Goal: Use online tool/utility: Utilize a website feature to perform a specific function

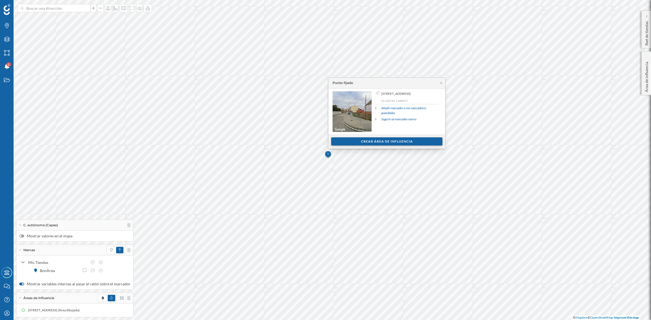
click at [393, 142] on div "Crear área de influencia" at bounding box center [386, 142] width 111 height 8
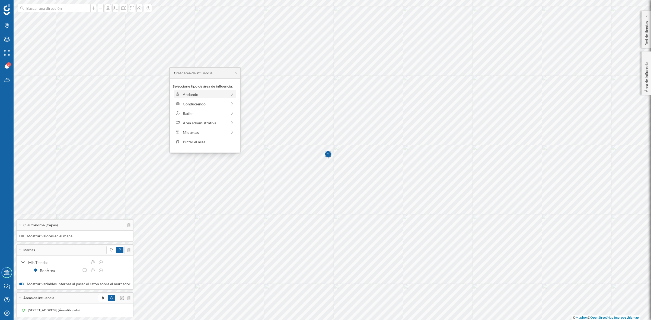
click at [196, 95] on div "Andando" at bounding box center [205, 95] width 44 height 6
drag, startPoint x: 180, startPoint y: 99, endPoint x: 185, endPoint y: 100, distance: 5.5
click at [185, 100] on div at bounding box center [184, 101] width 5 height 5
click at [191, 130] on div "Crear área de influencia" at bounding box center [205, 133] width 65 height 8
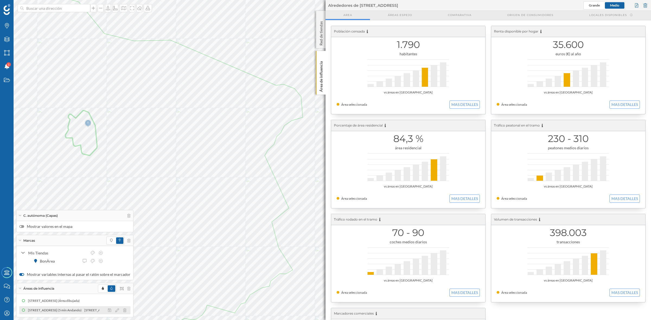
click at [113, 311] on div at bounding box center [119, 310] width 24 height 7
click at [115, 310] on icon at bounding box center [117, 311] width 4 height 4
click at [102, 271] on div at bounding box center [102, 272] width 5 height 5
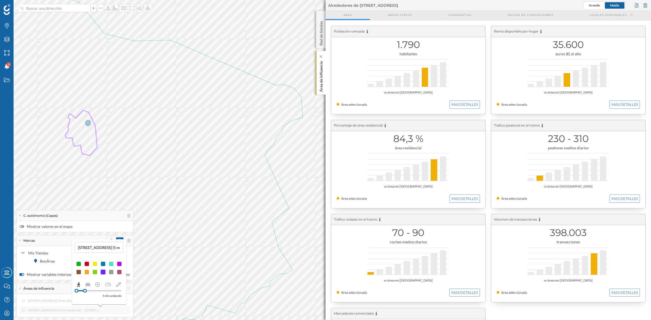
click at [319, 82] on p "Área de influencia" at bounding box center [320, 75] width 5 height 33
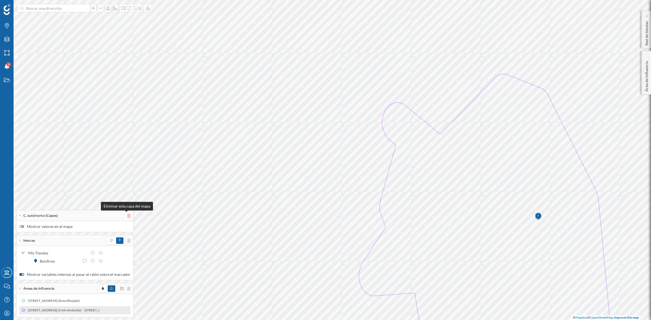
click at [127, 216] on icon at bounding box center [128, 216] width 3 height 4
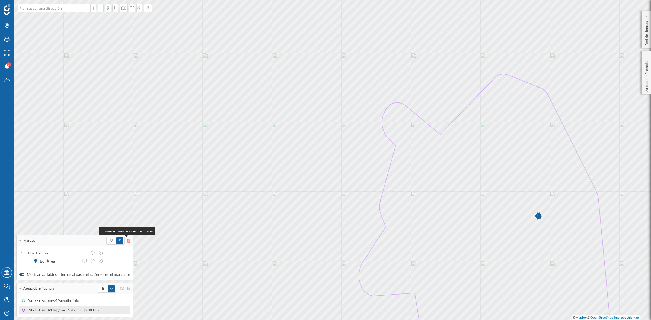
click at [127, 241] on icon at bounding box center [128, 241] width 3 height 4
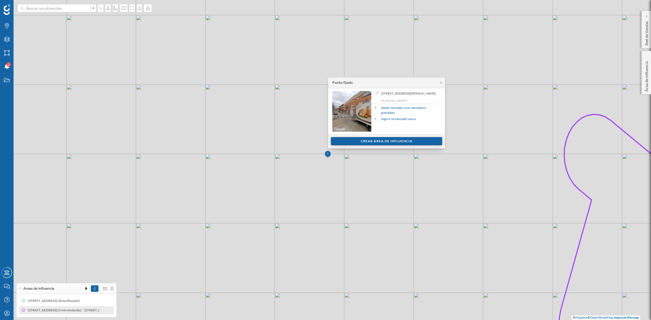
click at [393, 139] on div "Crear área de influencia" at bounding box center [386, 141] width 111 height 8
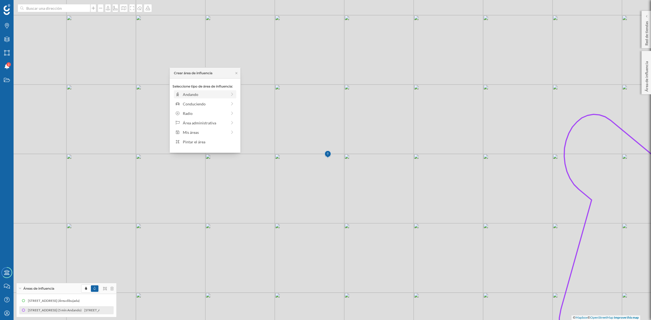
click at [181, 94] on div "Andando" at bounding box center [201, 95] width 52 height 6
drag, startPoint x: 180, startPoint y: 102, endPoint x: 185, endPoint y: 101, distance: 5.5
click at [185, 101] on div at bounding box center [185, 101] width 5 height 5
click at [203, 130] on div "Crear área de influencia" at bounding box center [205, 133] width 65 height 8
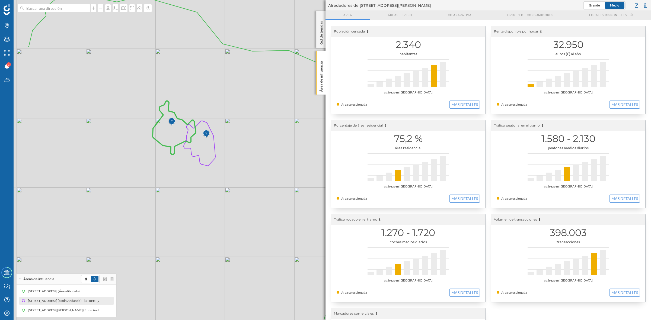
drag, startPoint x: 198, startPoint y: 166, endPoint x: 291, endPoint y: 161, distance: 92.9
click at [291, 161] on icon at bounding box center [224, 172] width 394 height 352
click at [98, 310] on icon at bounding box center [100, 311] width 4 height 4
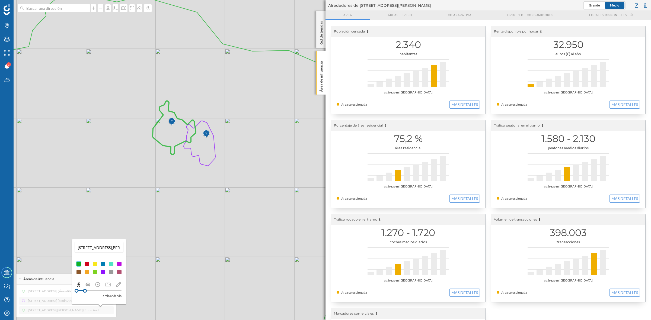
click at [86, 262] on div at bounding box center [86, 264] width 5 height 5
click at [250, 300] on icon at bounding box center [177, 174] width 487 height 357
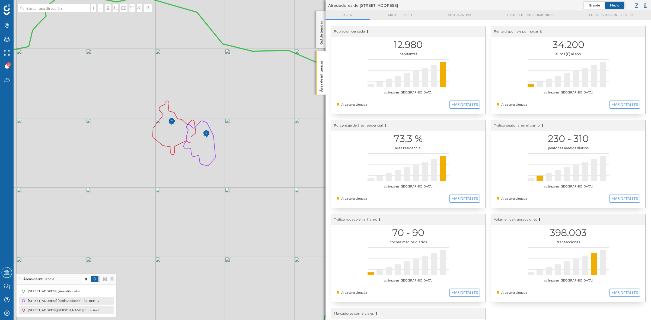
click at [190, 144] on icon at bounding box center [200, 143] width 32 height 45
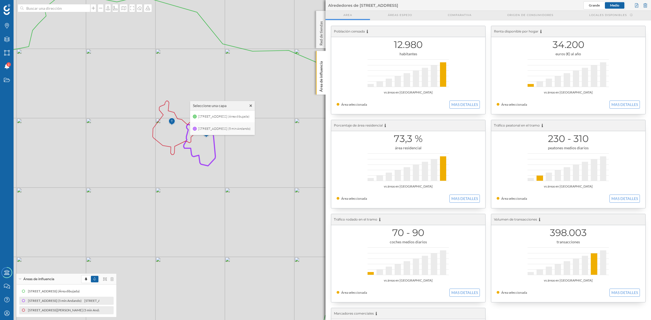
click at [201, 127] on span "[STREET_ADDRESS] (5 min Andando)" at bounding box center [224, 129] width 55 height 8
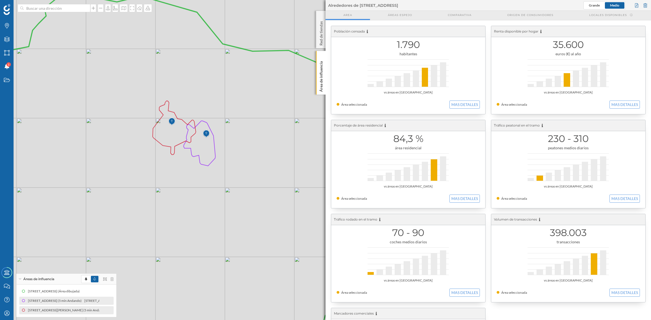
click at [161, 138] on icon at bounding box center [174, 128] width 43 height 54
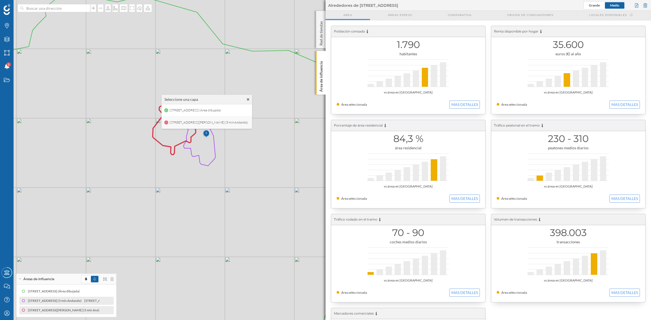
click at [174, 122] on span "[STREET_ADDRESS][PERSON_NAME] (5 min Andando)" at bounding box center [208, 123] width 81 height 8
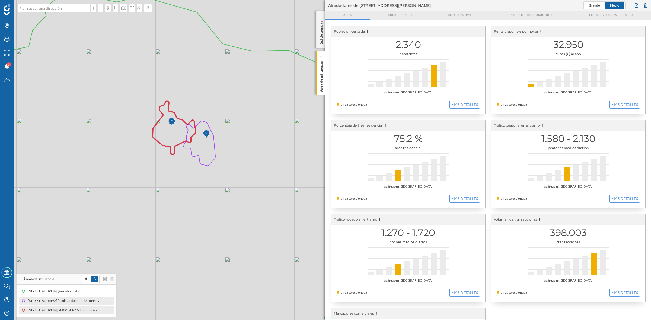
click at [319, 84] on p "Área de influencia" at bounding box center [320, 75] width 5 height 33
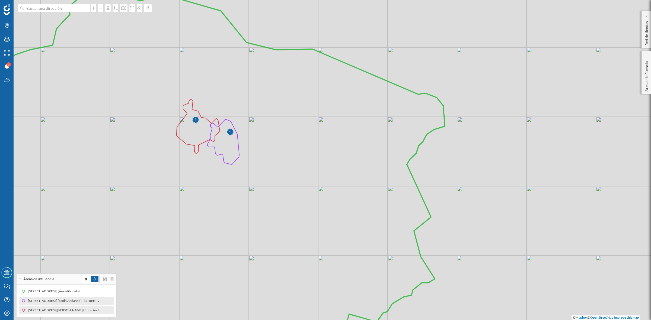
drag, startPoint x: 327, startPoint y: 149, endPoint x: 355, endPoint y: 157, distance: 29.3
click at [353, 155] on icon at bounding box center [201, 173] width 487 height 357
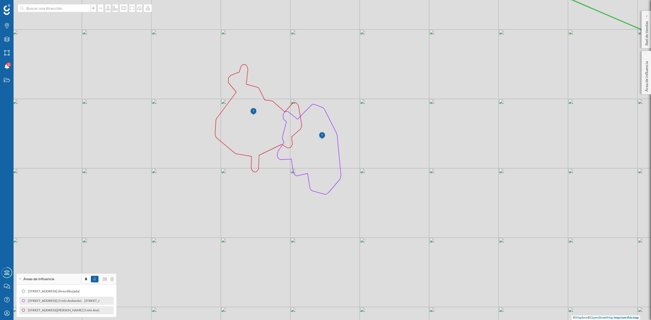
drag, startPoint x: 325, startPoint y: 212, endPoint x: 364, endPoint y: 236, distance: 45.5
click at [364, 236] on icon at bounding box center [361, 184] width 781 height 387
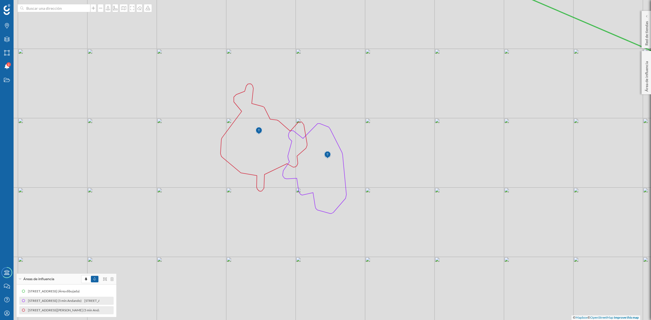
drag, startPoint x: 364, startPoint y: 236, endPoint x: 368, endPoint y: 262, distance: 25.9
click at [368, 262] on icon at bounding box center [329, 179] width 783 height 387
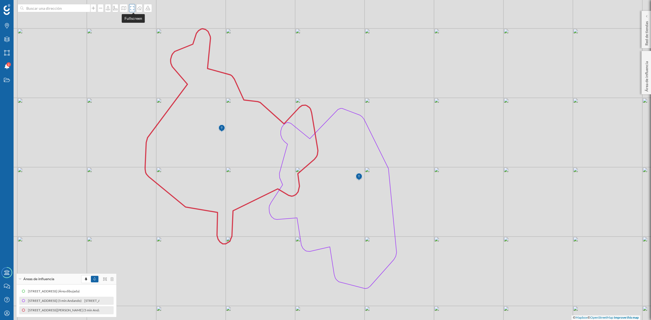
click at [130, 7] on icon at bounding box center [131, 8] width 5 height 4
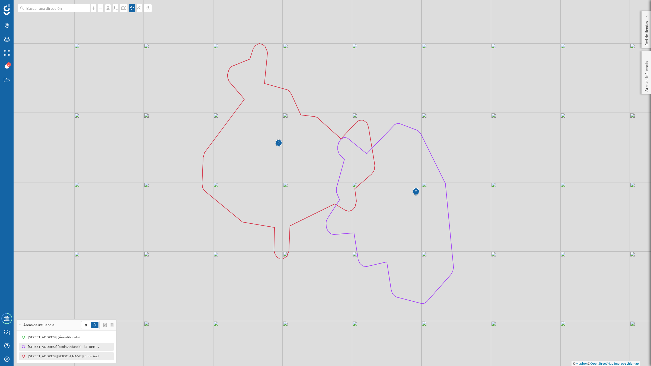
drag, startPoint x: 464, startPoint y: 218, endPoint x: 521, endPoint y: 211, distance: 57.2
click at [521, 211] on icon at bounding box center [382, 175] width 783 height 442
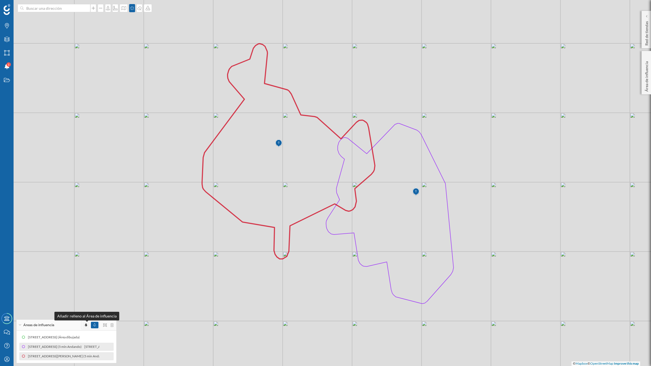
click at [86, 320] on icon at bounding box center [86, 324] width 2 height 3
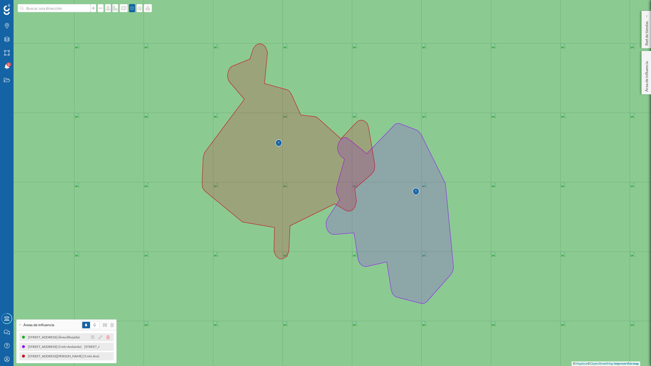
click at [109, 320] on icon at bounding box center [107, 338] width 3 height 4
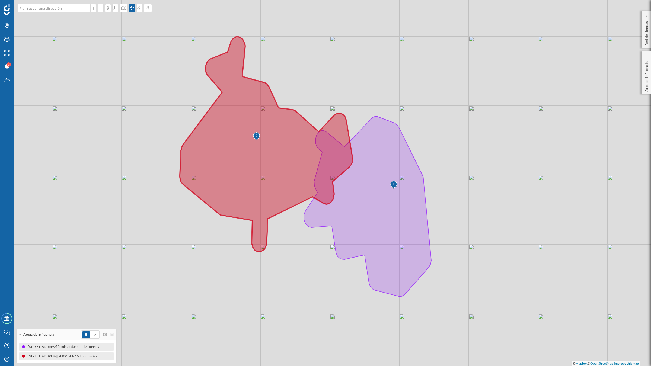
drag, startPoint x: 511, startPoint y: 160, endPoint x: 488, endPoint y: 152, distance: 23.3
click at [488, 152] on div "© Mapbox © OpenStreetMap Improve this map" at bounding box center [325, 183] width 651 height 366
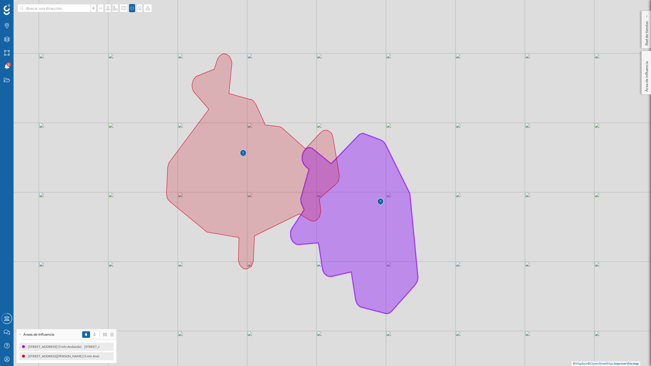
drag, startPoint x: 419, startPoint y: 227, endPoint x: 406, endPoint y: 244, distance: 21.7
click at [406, 244] on icon at bounding box center [354, 223] width 127 height 180
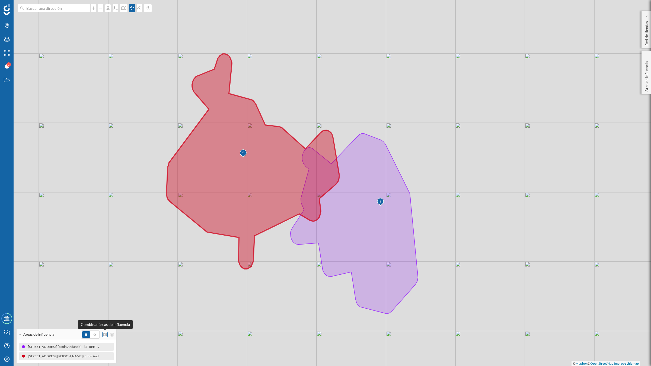
click at [104, 320] on icon at bounding box center [105, 334] width 4 height 3
click at [117, 313] on div "Intersección" at bounding box center [119, 314] width 28 height 6
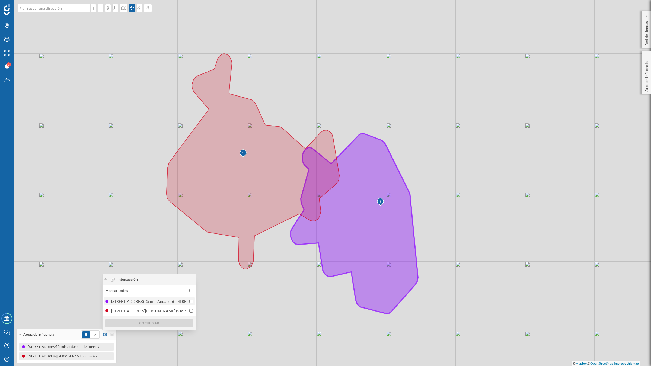
click at [192, 301] on input "checkbox" at bounding box center [191, 302] width 4 height 4
checkbox input "true"
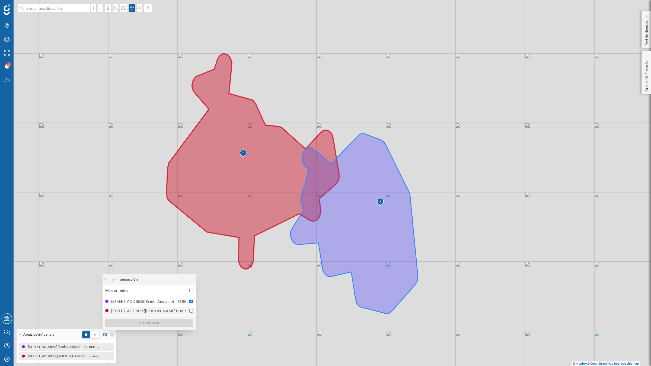
click at [190, 309] on input "checkbox" at bounding box center [191, 311] width 4 height 4
checkbox input "true"
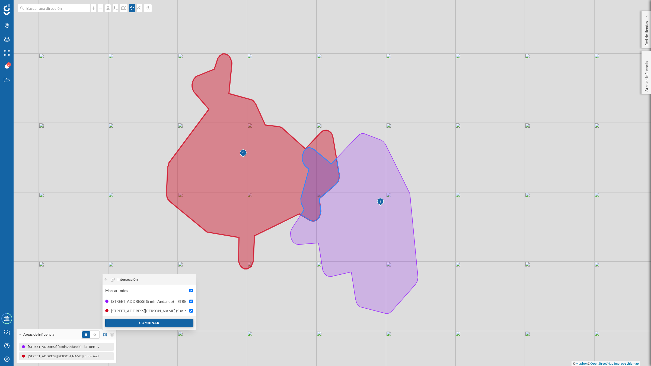
click at [178, 320] on div "Combinar" at bounding box center [149, 323] width 88 height 8
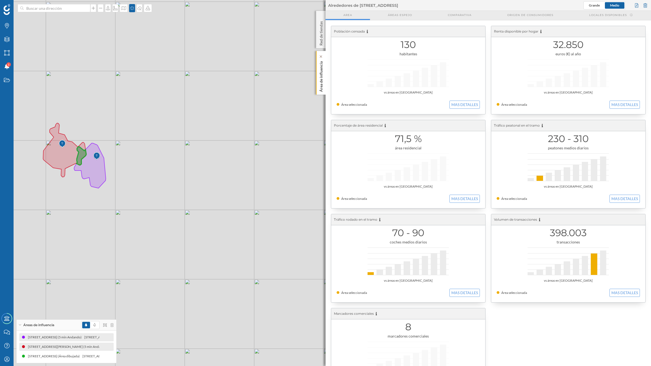
click at [321, 77] on p "Área de influencia" at bounding box center [320, 75] width 5 height 33
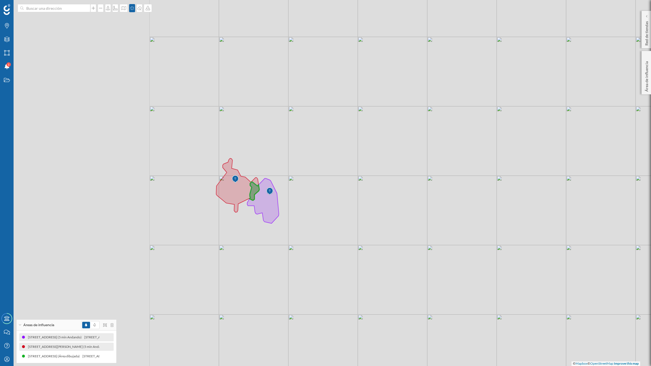
drag, startPoint x: 278, startPoint y: 152, endPoint x: 478, endPoint y: 200, distance: 206.1
click at [507, 206] on div "© Mapbox © OpenStreetMap Improve this map" at bounding box center [325, 183] width 651 height 366
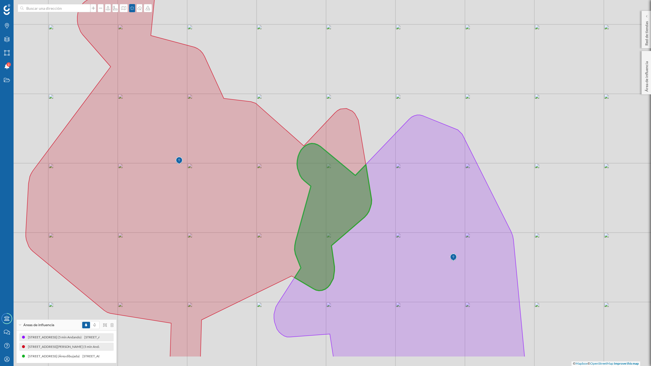
drag, startPoint x: 339, startPoint y: 228, endPoint x: 356, endPoint y: 101, distance: 128.4
click at [356, 144] on icon at bounding box center [333, 217] width 77 height 147
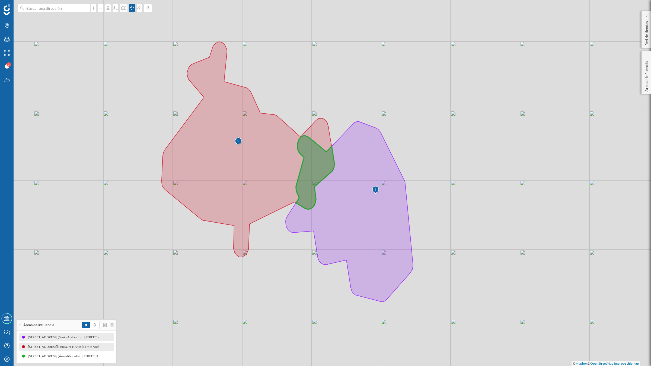
drag, startPoint x: 303, startPoint y: 231, endPoint x: 276, endPoint y: 311, distance: 84.8
click at [276, 311] on div "© Mapbox © OpenStreetMap Improve this map" at bounding box center [325, 183] width 651 height 366
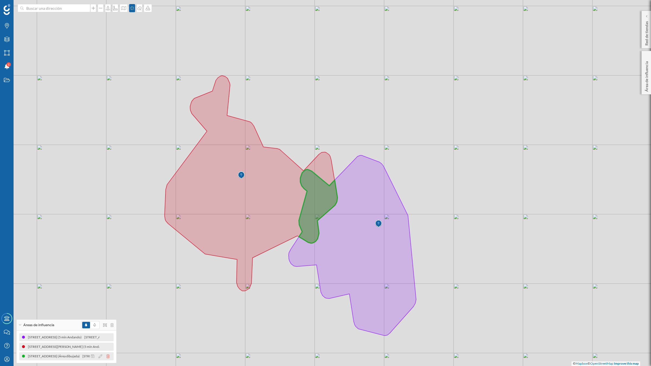
click at [107, 320] on icon at bounding box center [107, 357] width 3 height 4
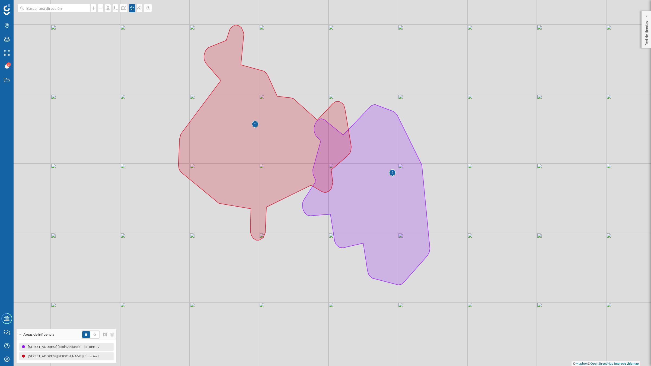
drag, startPoint x: 467, startPoint y: 248, endPoint x: 481, endPoint y: 197, distance: 52.6
click at [481, 197] on div "© Mapbox © OpenStreetMap Improve this map" at bounding box center [325, 183] width 651 height 366
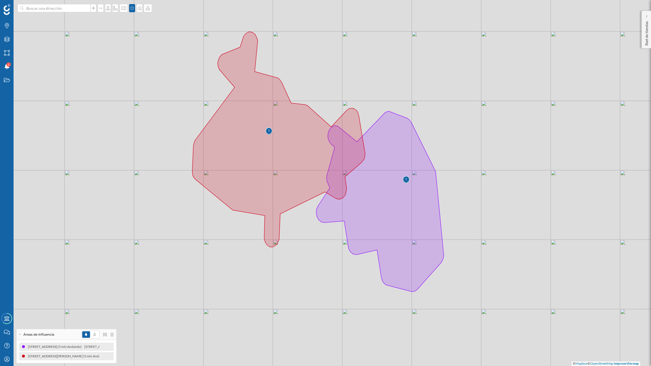
drag, startPoint x: 481, startPoint y: 197, endPoint x: 495, endPoint y: 204, distance: 15.4
click at [495, 204] on div "© Mapbox © OpenStreetMap Improve this map" at bounding box center [325, 183] width 651 height 366
click at [95, 320] on icon at bounding box center [95, 334] width 2 height 3
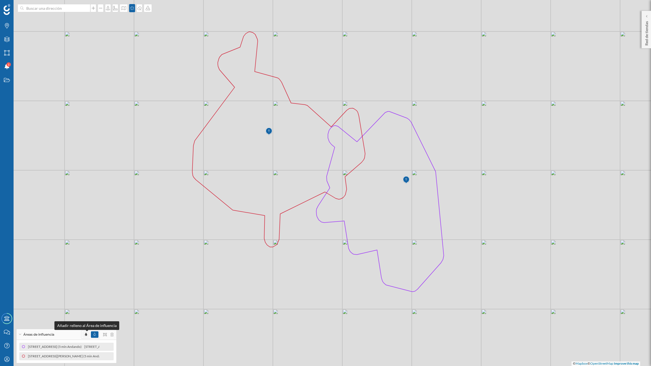
click at [86, 320] on icon at bounding box center [86, 334] width 2 height 3
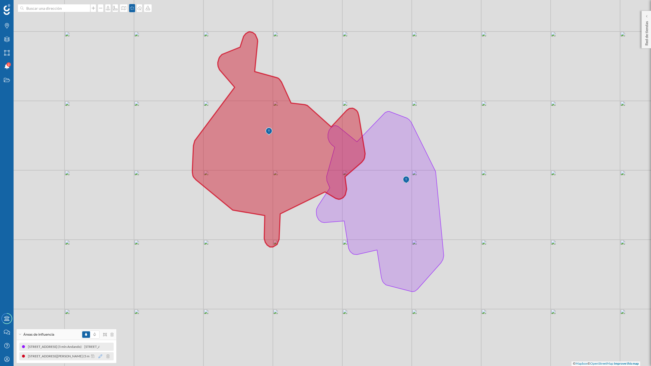
click at [101, 320] on icon at bounding box center [100, 357] width 4 height 4
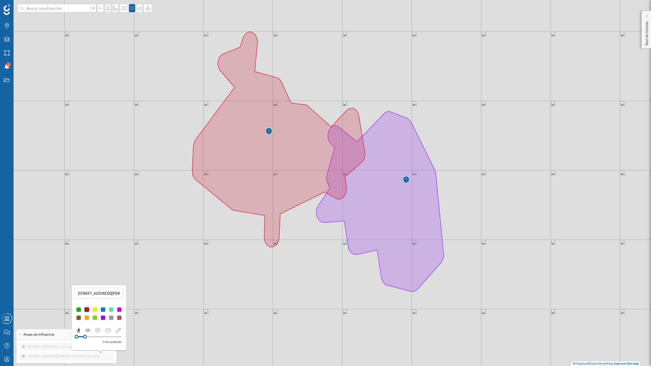
click at [105, 308] on div at bounding box center [102, 309] width 5 height 5
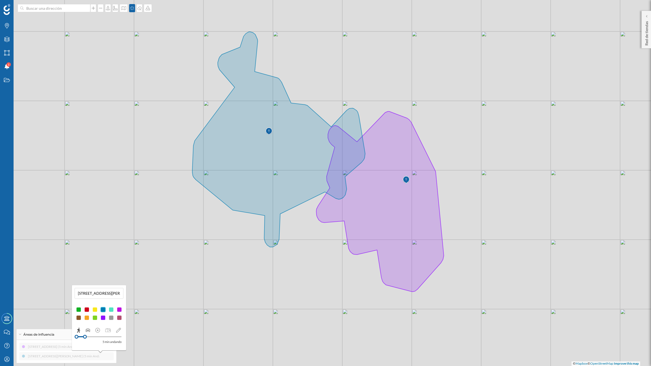
click at [88, 309] on div at bounding box center [86, 309] width 5 height 5
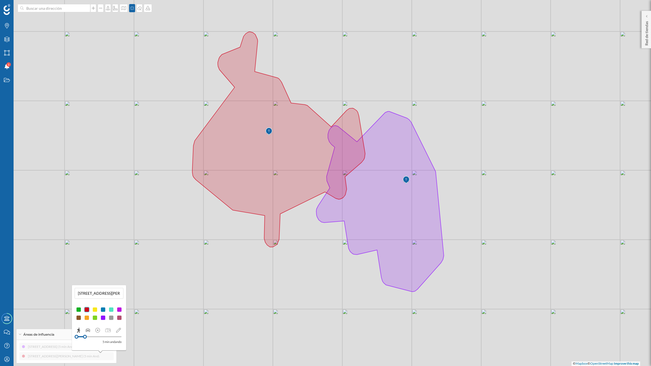
click at [86, 317] on div at bounding box center [86, 317] width 5 height 5
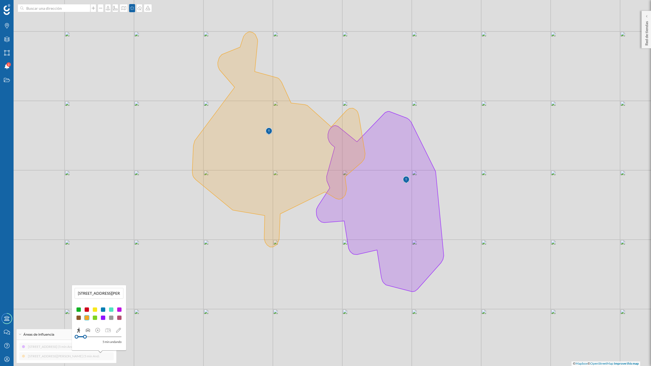
click at [88, 308] on div at bounding box center [86, 309] width 5 height 5
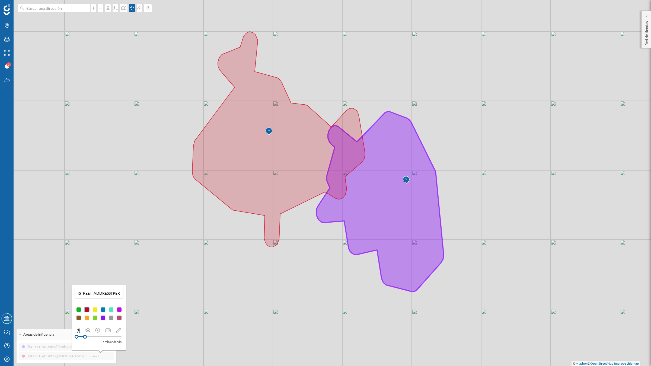
click at [433, 251] on icon at bounding box center [379, 201] width 127 height 180
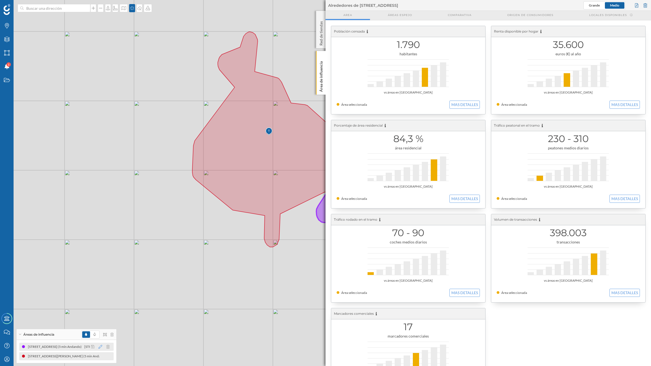
click at [100, 320] on icon at bounding box center [100, 347] width 4 height 4
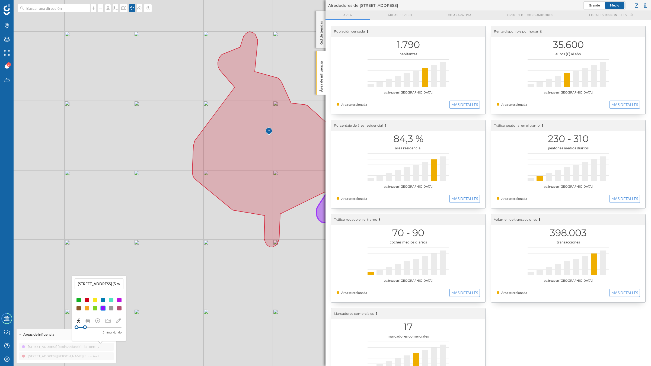
click at [79, 301] on div at bounding box center [78, 300] width 5 height 5
click at [320, 73] on p "Área de influencia" at bounding box center [320, 75] width 5 height 33
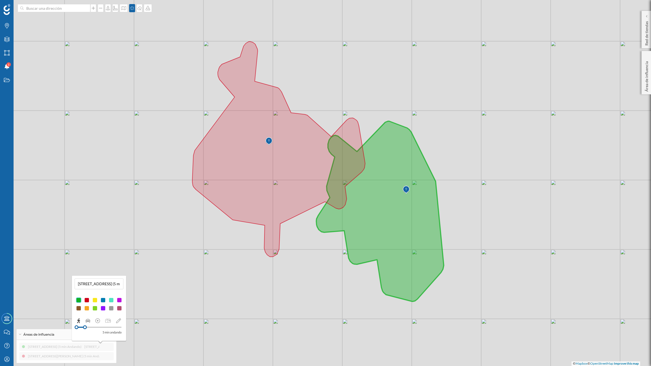
drag, startPoint x: 323, startPoint y: 323, endPoint x: 323, endPoint y: 333, distance: 9.8
click at [323, 320] on div "© Mapbox © OpenStreetMap Improve this map" at bounding box center [325, 183] width 651 height 366
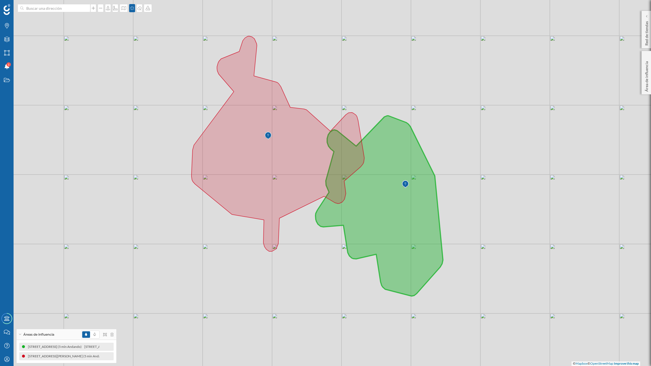
drag, startPoint x: 499, startPoint y: 226, endPoint x: 498, endPoint y: 221, distance: 5.5
click at [498, 221] on div "© Mapbox © OpenStreetMap Improve this map" at bounding box center [325, 183] width 651 height 366
click at [100, 320] on icon at bounding box center [100, 347] width 4 height 4
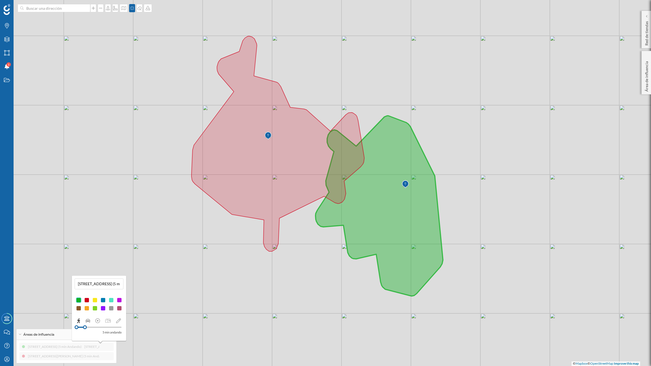
click at [102, 310] on div at bounding box center [102, 308] width 5 height 5
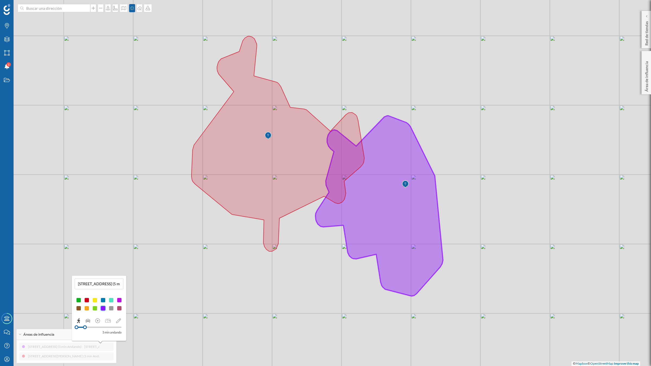
click at [349, 306] on div "© Mapbox © OpenStreetMap Improve this map" at bounding box center [325, 183] width 651 height 366
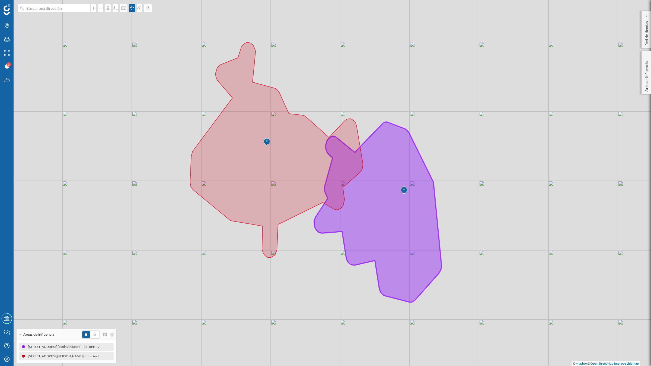
drag, startPoint x: 273, startPoint y: 166, endPoint x: 271, endPoint y: 172, distance: 6.4
click at [271, 172] on icon at bounding box center [276, 149] width 173 height 215
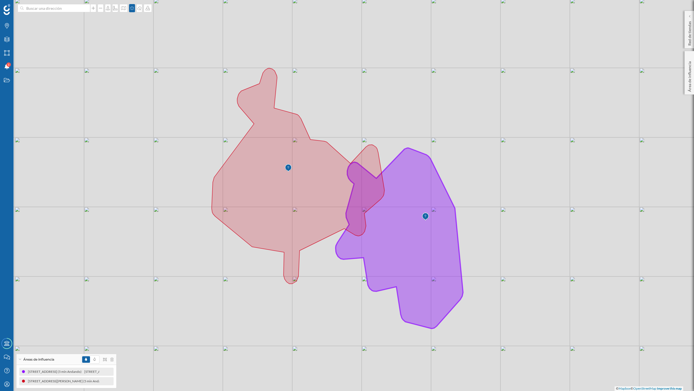
drag, startPoint x: 369, startPoint y: 340, endPoint x: 369, endPoint y: 353, distance: 13.6
click at [369, 320] on div "© Mapbox © OpenStreetMap Improve this map" at bounding box center [347, 195] width 694 height 391
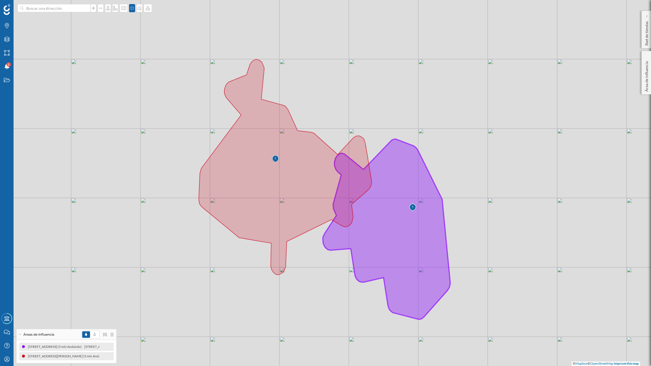
drag, startPoint x: 60, startPoint y: 190, endPoint x: 69, endPoint y: 194, distance: 9.4
click at [69, 194] on div "© Mapbox © OpenStreetMap Improve this map" at bounding box center [325, 183] width 651 height 366
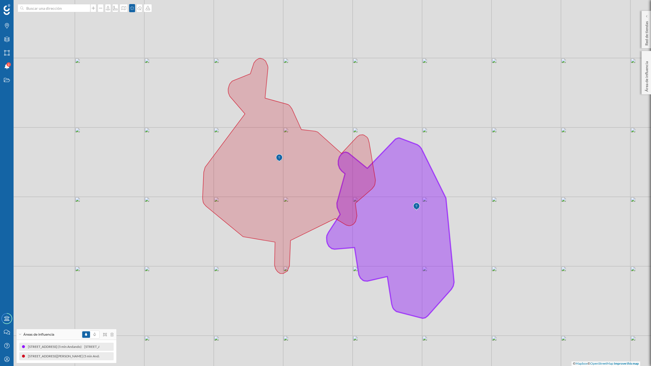
drag, startPoint x: 74, startPoint y: 194, endPoint x: 78, endPoint y: 191, distance: 4.7
click at [78, 191] on div "© Mapbox © OpenStreetMap Improve this map" at bounding box center [325, 183] width 651 height 366
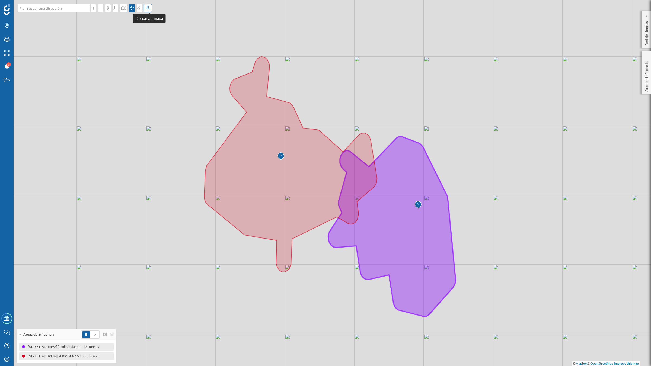
click at [151, 10] on div at bounding box center [148, 8] width 8 height 8
click at [163, 39] on div "Descargar sin leyenda" at bounding box center [167, 40] width 38 height 6
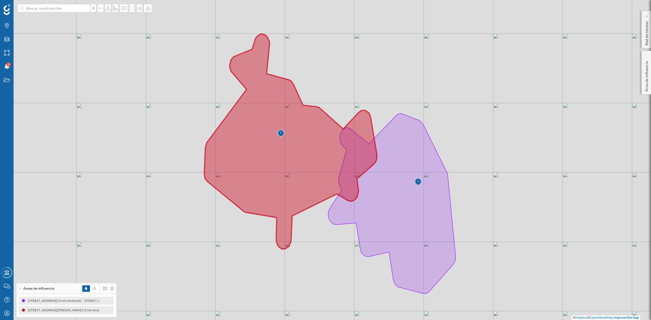
click at [240, 186] on icon at bounding box center [290, 141] width 173 height 215
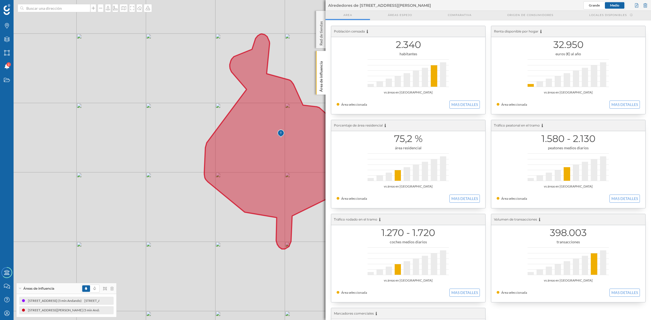
click at [209, 252] on div "© Mapbox © OpenStreetMap Improve this map" at bounding box center [325, 160] width 651 height 320
click at [323, 69] on p "Área de influencia" at bounding box center [320, 75] width 5 height 33
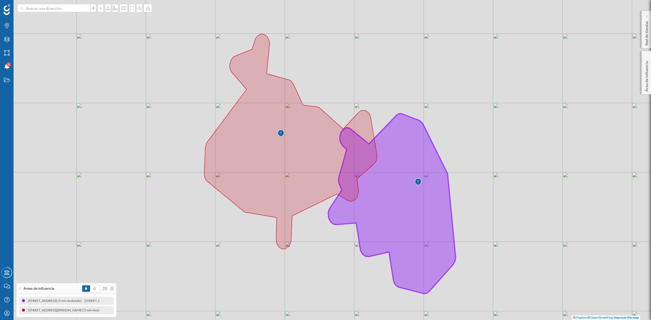
click at [382, 238] on icon at bounding box center [391, 204] width 127 height 180
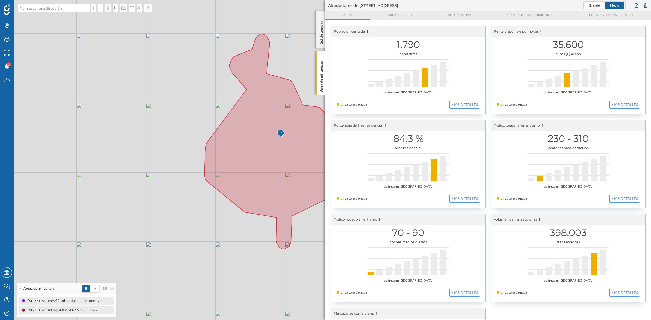
click at [321, 83] on p "Área de influencia" at bounding box center [320, 75] width 5 height 33
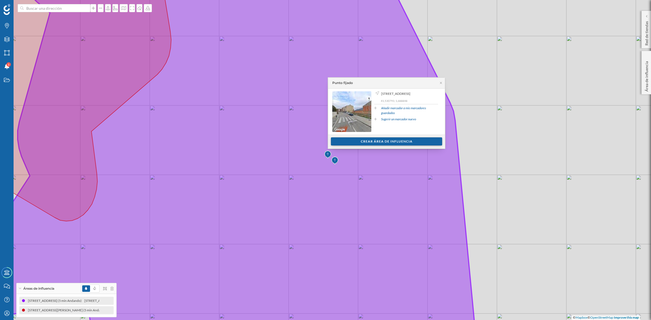
click at [391, 140] on div "Crear área de influencia" at bounding box center [386, 142] width 111 height 8
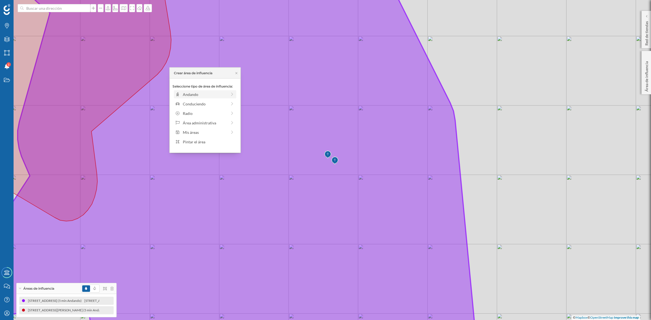
click at [204, 93] on div "Andando" at bounding box center [205, 95] width 44 height 6
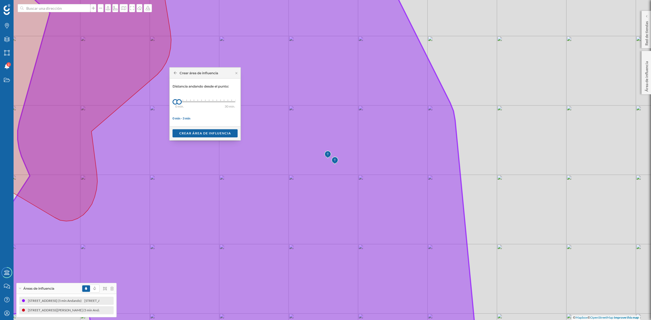
drag, startPoint x: 182, startPoint y: 102, endPoint x: 186, endPoint y: 102, distance: 3.8
click at [186, 102] on div "0 min. 3 min. 4 min. 5 min. 6 min. 7 min. 8 min. 9 min. 10 min. 11 min. 12 min.…" at bounding box center [205, 101] width 60 height 1
click at [196, 130] on div "Crear área de influencia" at bounding box center [205, 133] width 65 height 8
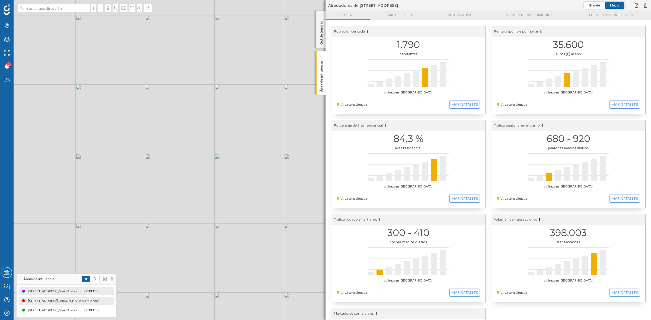
click at [322, 75] on p "Área de influencia" at bounding box center [320, 75] width 5 height 33
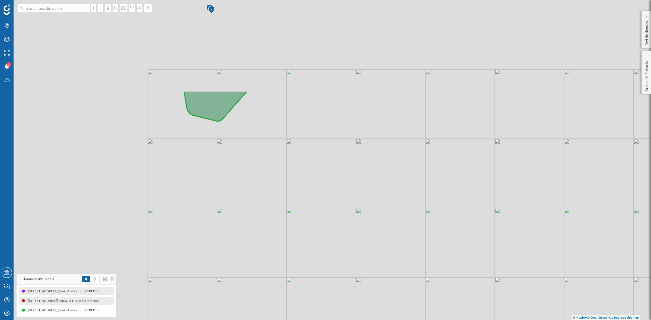
drag, startPoint x: 205, startPoint y: 179, endPoint x: 416, endPoint y: 303, distance: 244.4
click at [416, 303] on div "© Mapbox © OpenStreetMap Improve this map" at bounding box center [325, 160] width 651 height 320
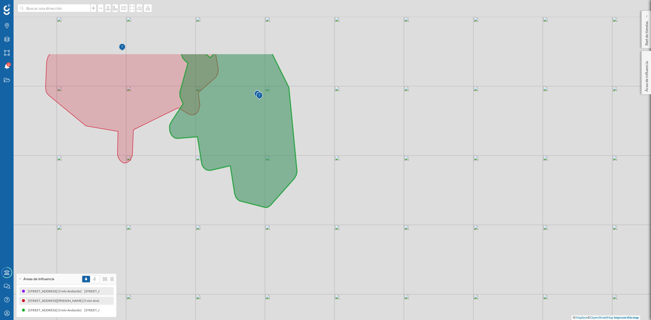
drag, startPoint x: 264, startPoint y: 141, endPoint x: 312, endPoint y: 227, distance: 98.7
click at [312, 227] on div "© Mapbox © OpenStreetMap Improve this map" at bounding box center [325, 160] width 651 height 320
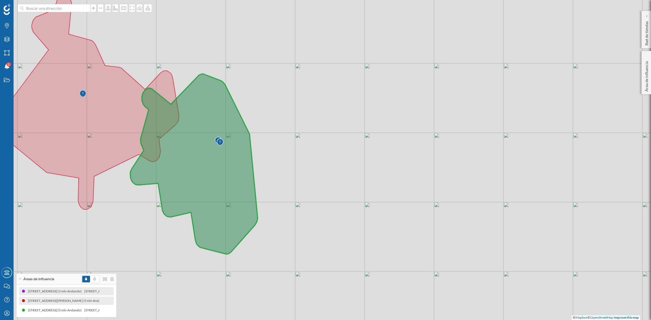
click at [219, 142] on img at bounding box center [220, 142] width 7 height 11
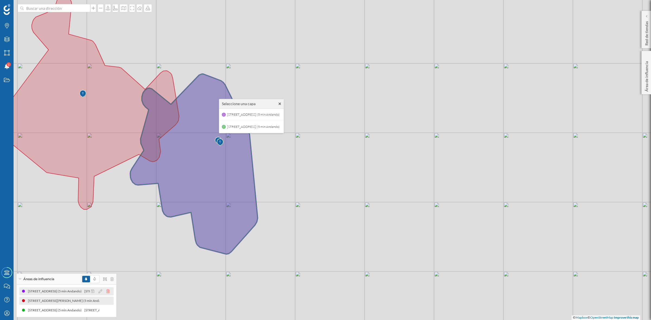
click at [108, 292] on icon at bounding box center [107, 292] width 3 height 4
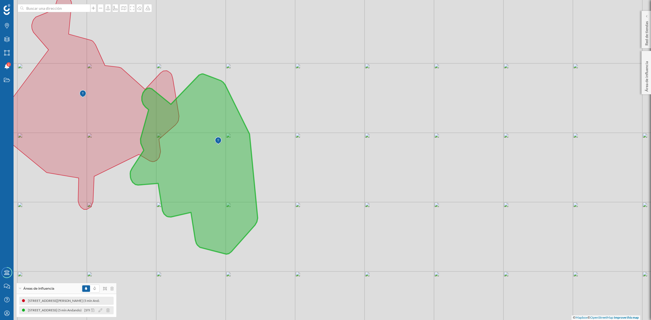
click at [96, 308] on div at bounding box center [102, 310] width 24 height 7
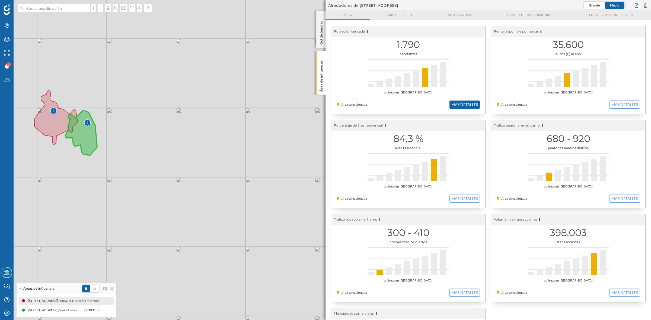
click at [470, 105] on button "MAS DETALLES" at bounding box center [464, 105] width 30 height 8
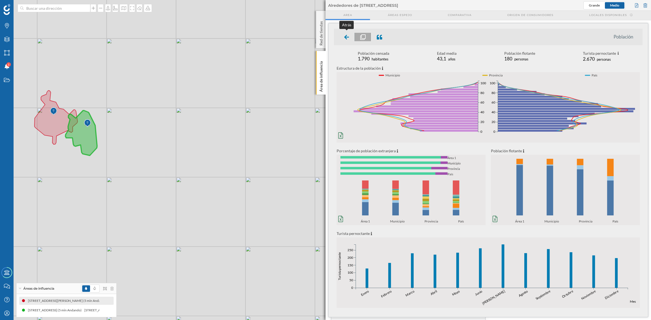
click at [347, 35] on icon at bounding box center [346, 36] width 5 height 5
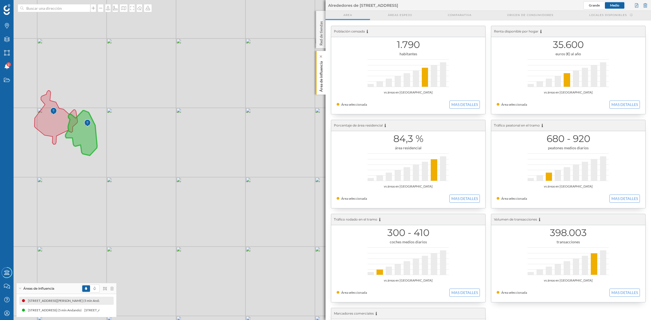
click at [322, 77] on p "Área de influencia" at bounding box center [320, 75] width 5 height 33
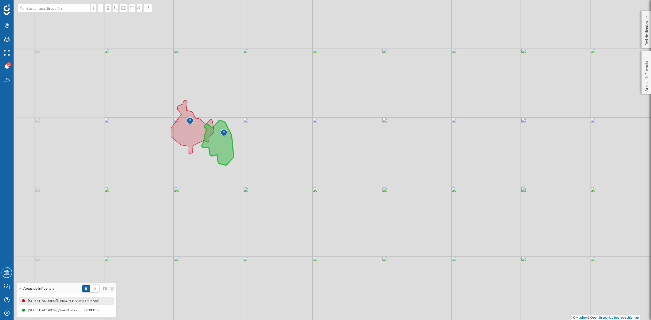
drag, startPoint x: 262, startPoint y: 205, endPoint x: 399, endPoint y: 215, distance: 136.8
click at [399, 215] on div "© Mapbox © OpenStreetMap Improve this map" at bounding box center [325, 160] width 651 height 320
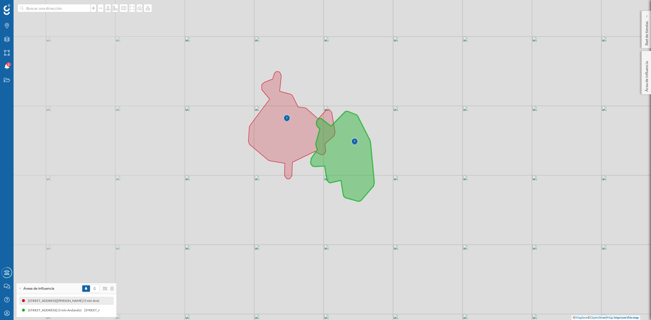
drag, startPoint x: 273, startPoint y: 150, endPoint x: 487, endPoint y: 170, distance: 215.2
click at [487, 173] on div "© Mapbox © OpenStreetMap Improve this map" at bounding box center [325, 160] width 651 height 320
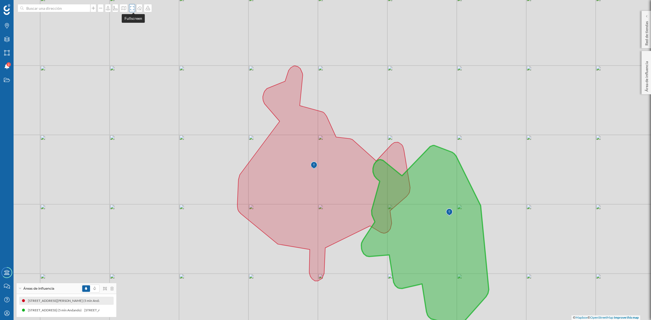
click at [132, 6] on icon at bounding box center [131, 8] width 5 height 4
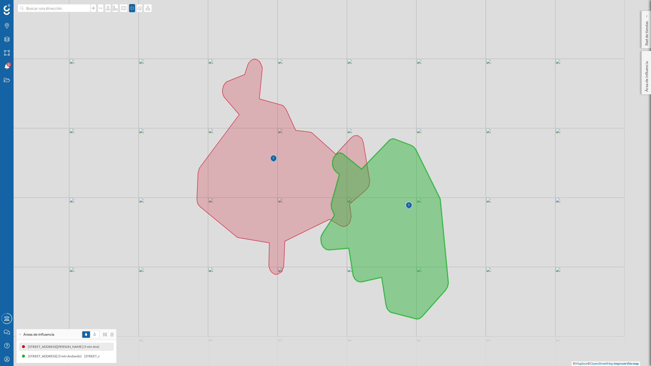
drag, startPoint x: 422, startPoint y: 110, endPoint x: 368, endPoint y: 68, distance: 68.1
click at [368, 68] on div "© Mapbox © OpenStreetMap Improve this map" at bounding box center [325, 183] width 651 height 366
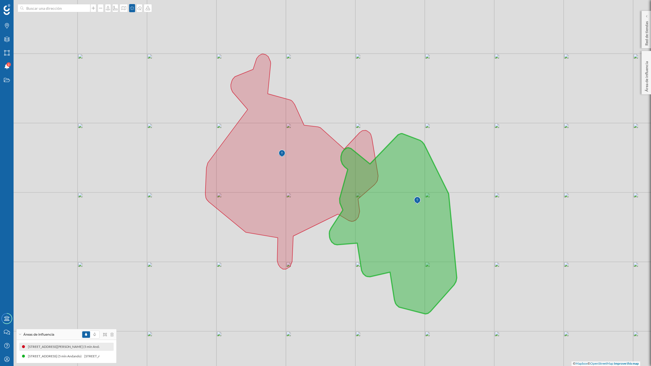
drag, startPoint x: 347, startPoint y: 106, endPoint x: 369, endPoint y: 112, distance: 22.8
click at [369, 112] on div "© Mapbox © OpenStreetMap Improve this map" at bounding box center [325, 183] width 651 height 366
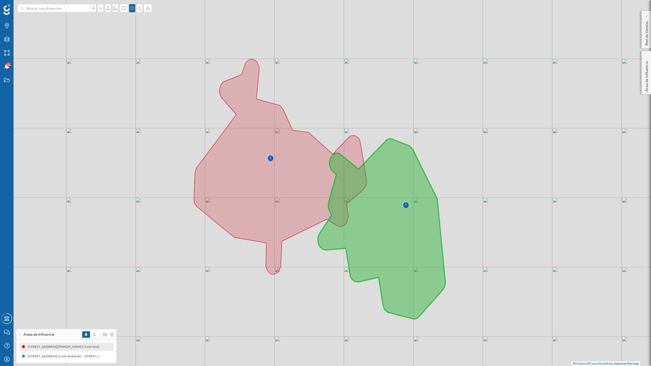
drag, startPoint x: 493, startPoint y: 236, endPoint x: 508, endPoint y: 242, distance: 15.7
click at [508, 242] on div "© Mapbox © OpenStreetMap Improve this map" at bounding box center [325, 183] width 651 height 366
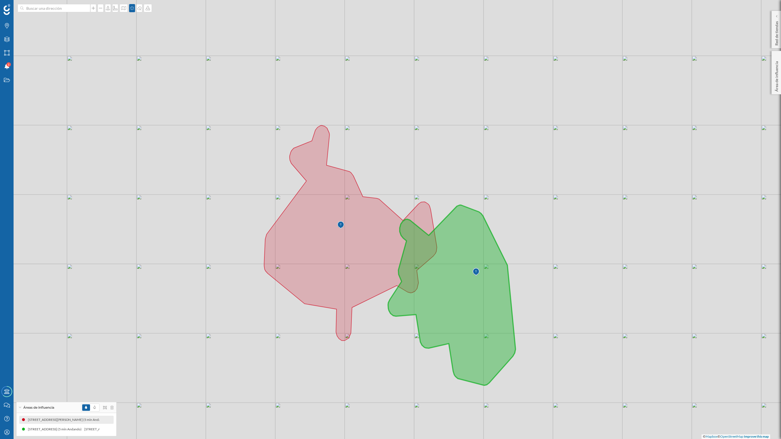
drag, startPoint x: 129, startPoint y: 170, endPoint x: 135, endPoint y: 200, distance: 30.3
click at [135, 200] on div "© Mapbox © OpenStreetMap Improve this map" at bounding box center [390, 219] width 781 height 439
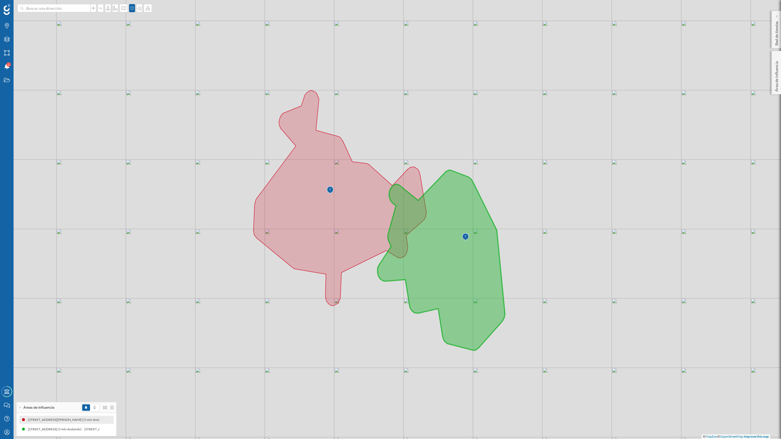
drag, startPoint x: 135, startPoint y: 200, endPoint x: 124, endPoint y: 165, distance: 36.6
click at [124, 165] on div "© Mapbox © OpenStreetMap Improve this map" at bounding box center [390, 219] width 781 height 439
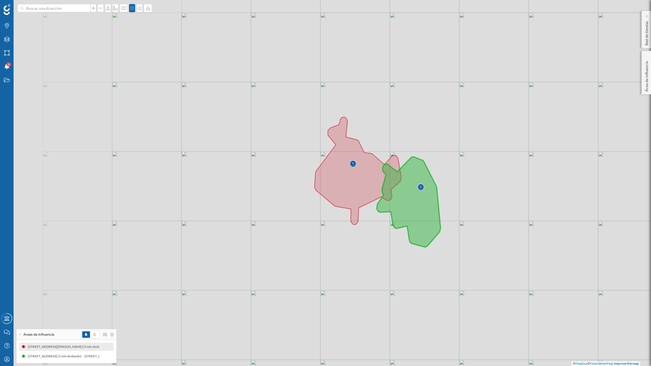
drag, startPoint x: 249, startPoint y: 199, endPoint x: 441, endPoint y: 208, distance: 192.6
click at [441, 208] on div "© Mapbox © OpenStreetMap Improve this map" at bounding box center [325, 183] width 651 height 366
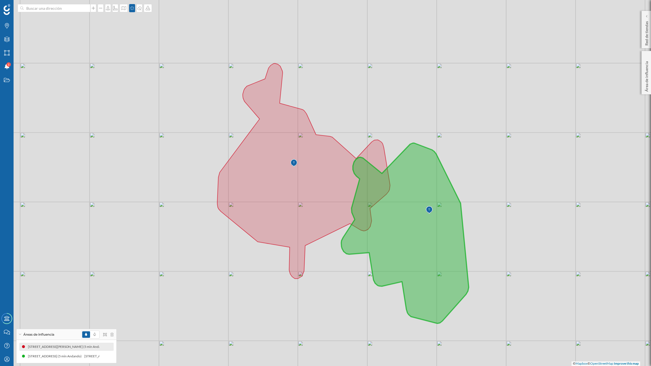
drag, startPoint x: 185, startPoint y: 56, endPoint x: 88, endPoint y: 130, distance: 121.8
click at [88, 130] on div "© Mapbox © OpenStreetMap Improve this map" at bounding box center [325, 183] width 651 height 366
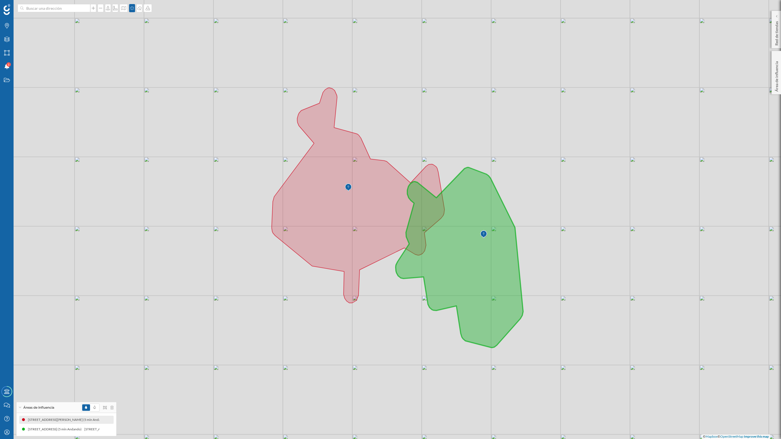
drag, startPoint x: 104, startPoint y: 128, endPoint x: 93, endPoint y: 116, distance: 16.2
click at [93, 116] on div "© Mapbox © OpenStreetMap Improve this map" at bounding box center [390, 219] width 781 height 439
click at [151, 7] on icon at bounding box center [147, 8] width 5 height 4
click at [155, 41] on div "Descargar sin leyenda" at bounding box center [167, 40] width 38 height 6
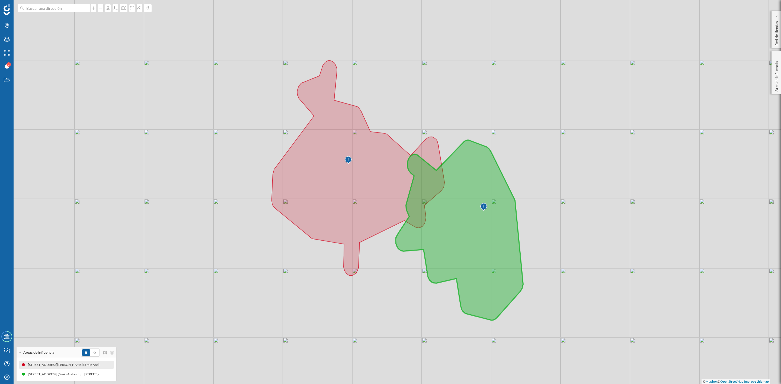
click at [471, 266] on icon at bounding box center [459, 230] width 127 height 180
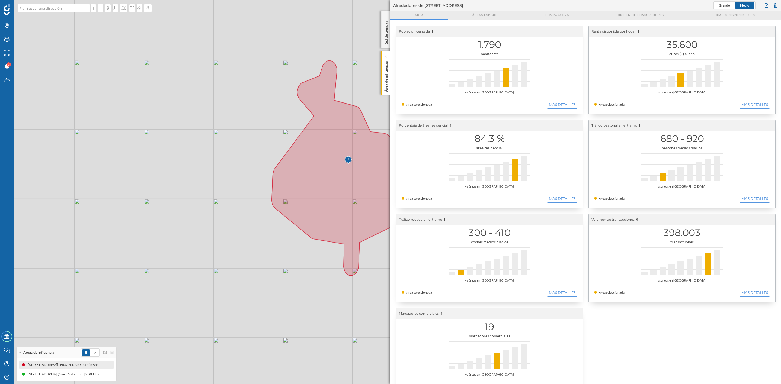
click at [386, 82] on p "Área de influencia" at bounding box center [386, 75] width 5 height 33
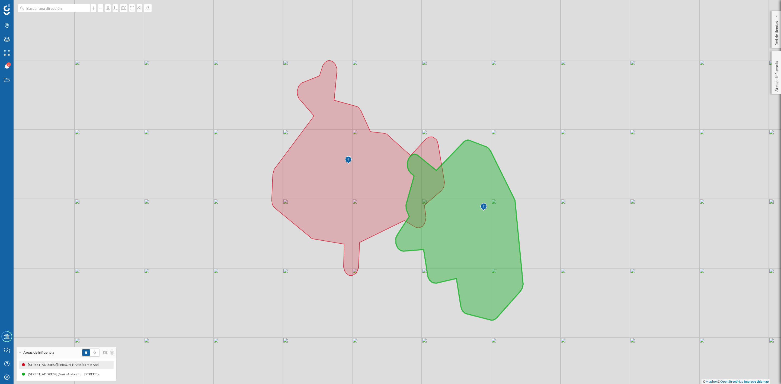
click at [461, 270] on icon at bounding box center [459, 230] width 127 height 180
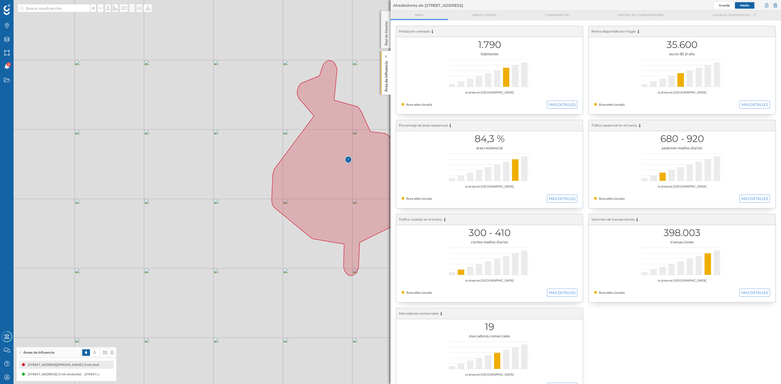
click at [387, 82] on p "Área de influencia" at bounding box center [386, 75] width 5 height 33
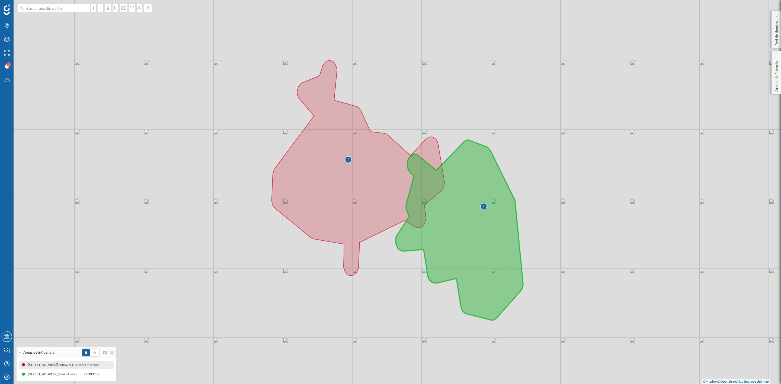
click at [451, 221] on icon at bounding box center [459, 230] width 127 height 180
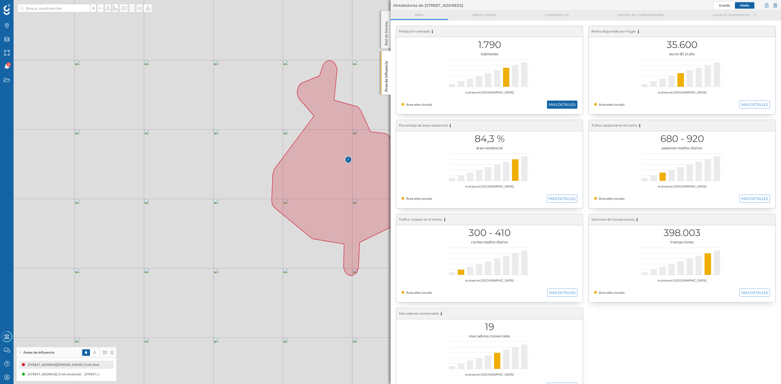
click at [549, 101] on button "MAS DETALLES" at bounding box center [562, 105] width 30 height 8
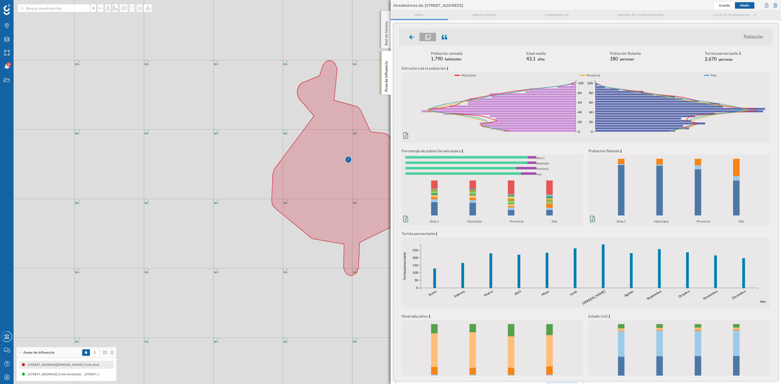
click at [267, 261] on div "© Mapbox © OpenStreetMap Improve this map" at bounding box center [390, 192] width 781 height 384
click at [387, 84] on p "Área de influencia" at bounding box center [386, 75] width 5 height 33
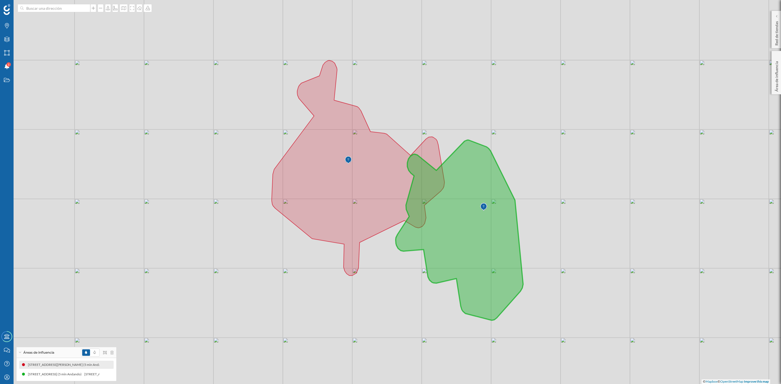
click at [488, 283] on icon at bounding box center [459, 230] width 127 height 180
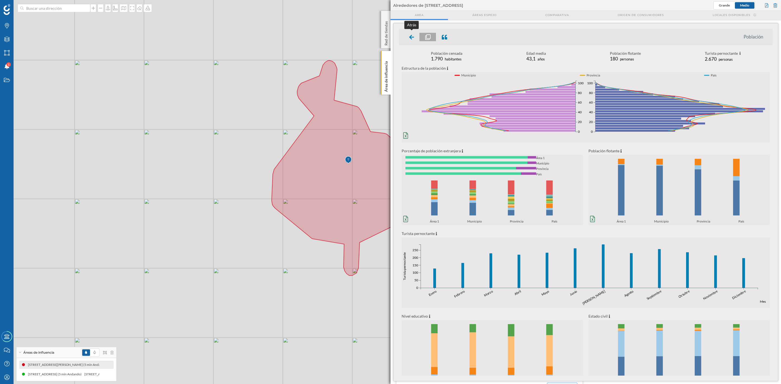
click at [409, 38] on icon at bounding box center [411, 36] width 5 height 5
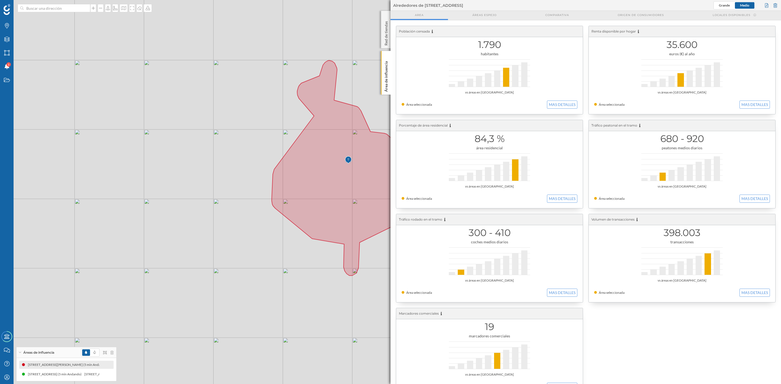
click at [261, 238] on div "© Mapbox © OpenStreetMap Improve this map" at bounding box center [390, 192] width 781 height 384
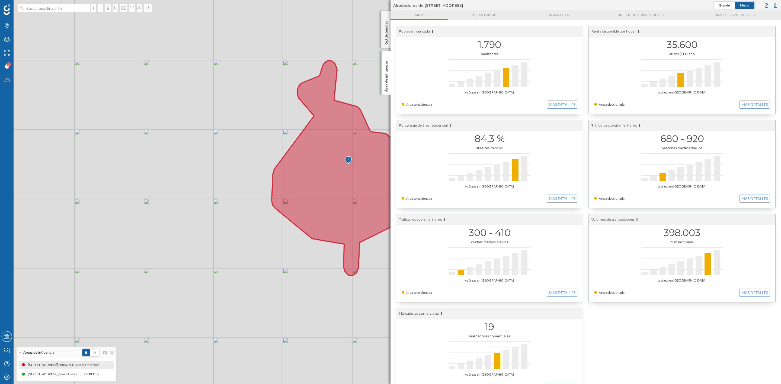
click at [354, 186] on icon at bounding box center [358, 167] width 173 height 215
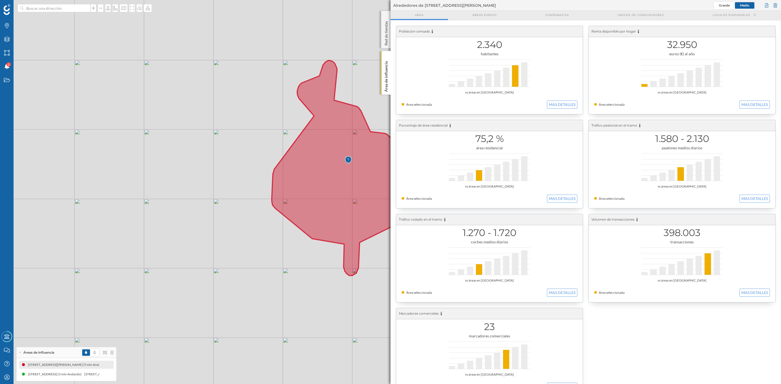
click at [247, 211] on div "© Mapbox © OpenStreetMap Improve this map" at bounding box center [390, 192] width 781 height 384
click at [380, 88] on div "© Mapbox © OpenStreetMap Improve this map" at bounding box center [390, 192] width 781 height 384
click at [385, 86] on p "Área de influencia" at bounding box center [386, 75] width 5 height 33
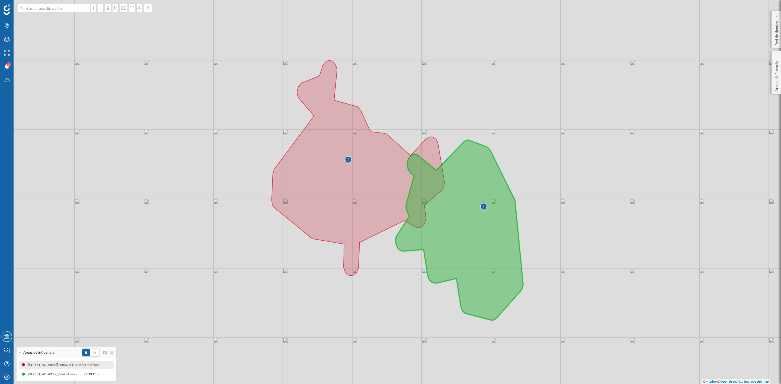
click at [472, 247] on icon at bounding box center [459, 230] width 127 height 180
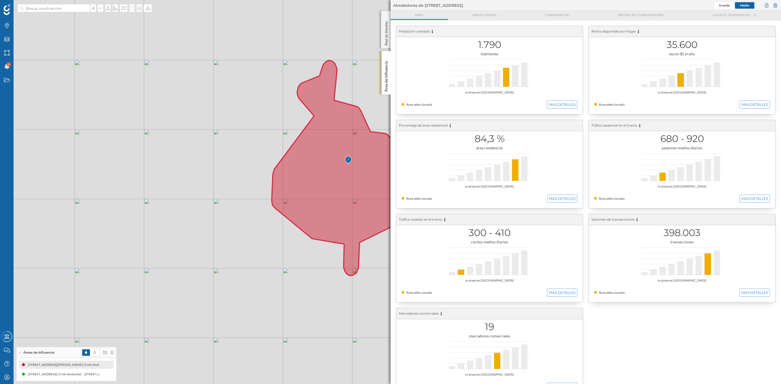
click at [331, 201] on icon at bounding box center [358, 167] width 173 height 215
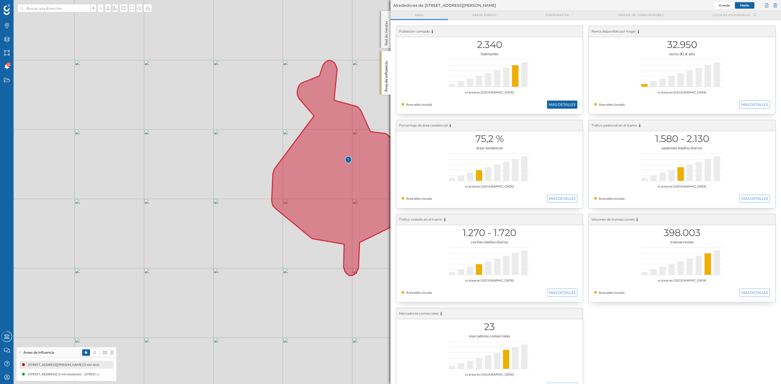
click at [557, 101] on button "MAS DETALLES" at bounding box center [562, 105] width 30 height 8
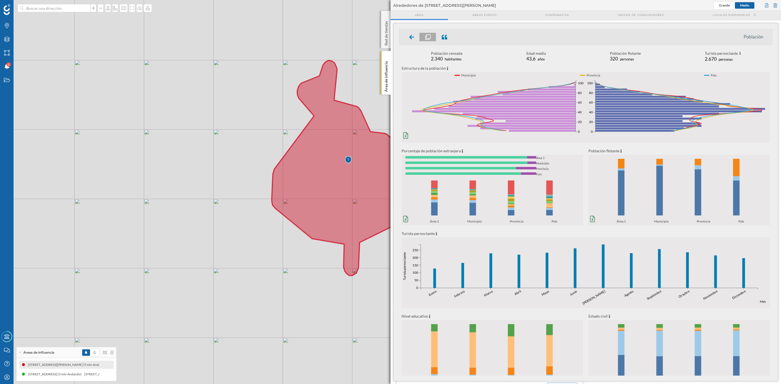
click at [431, 208] on icon "0% 20% 40% 60% 80% 100% Área 1 Municipio Provincia País 0% 20% 40% 60% 80% 100%…" at bounding box center [492, 201] width 181 height 46
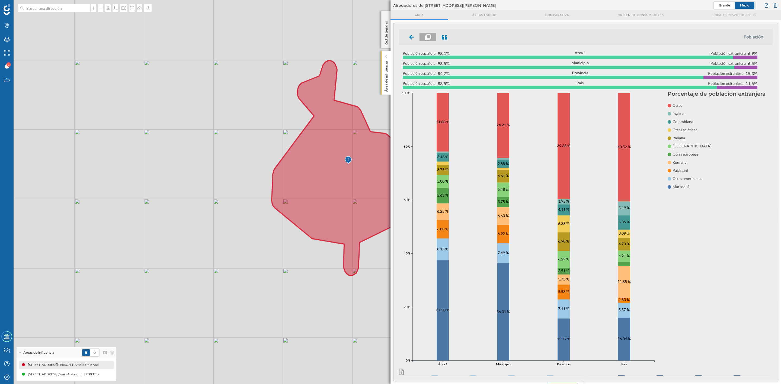
click at [386, 76] on p "Área de influencia" at bounding box center [386, 75] width 5 height 33
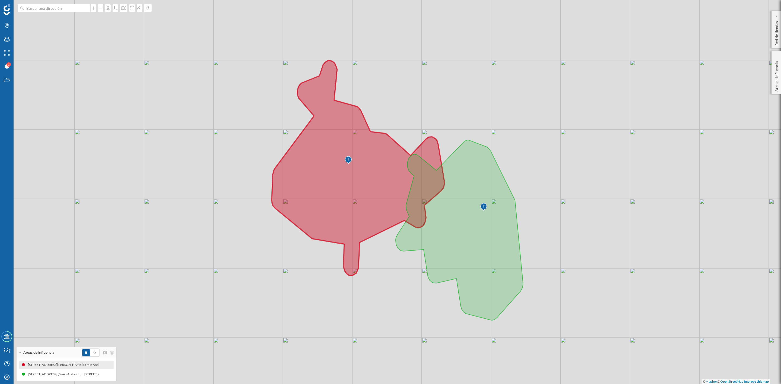
click at [353, 190] on icon at bounding box center [358, 167] width 173 height 215
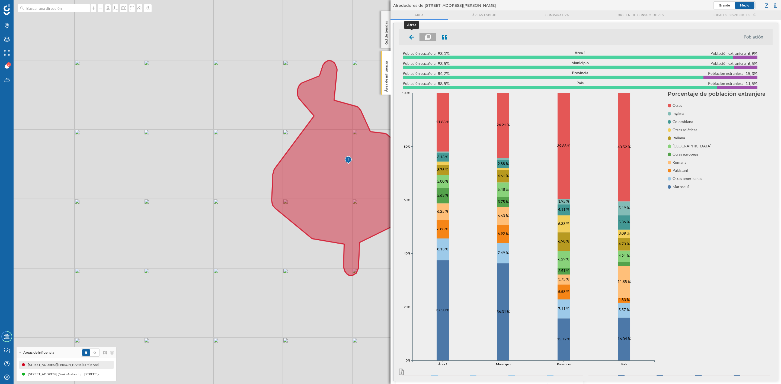
click at [412, 35] on icon at bounding box center [411, 37] width 5 height 5
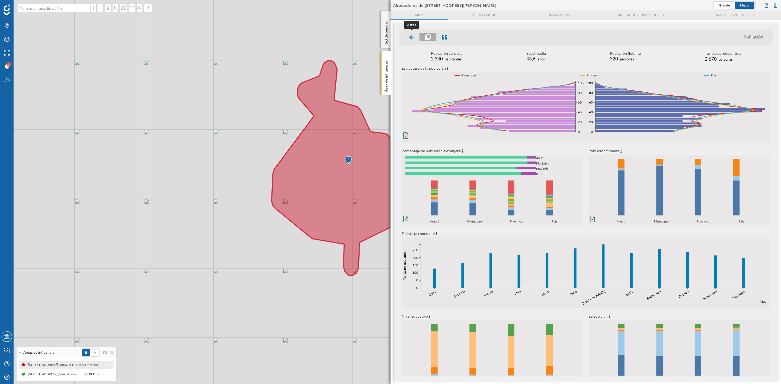
click at [412, 39] on icon at bounding box center [411, 37] width 5 height 5
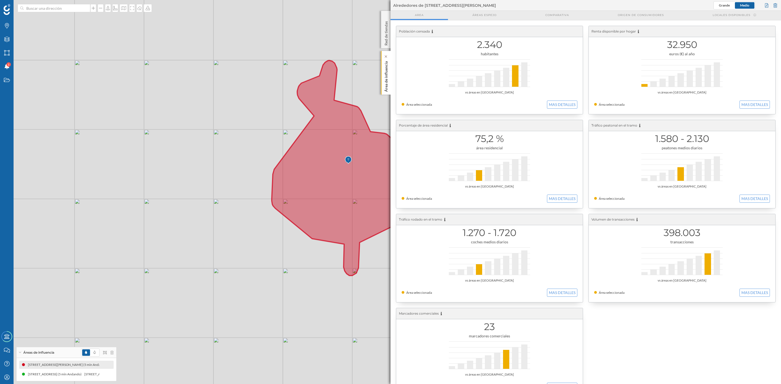
click at [385, 79] on p "Área de influencia" at bounding box center [386, 75] width 5 height 33
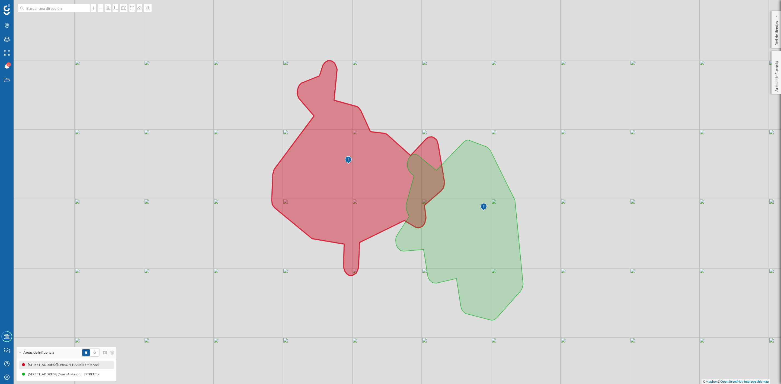
click at [307, 205] on icon at bounding box center [358, 167] width 173 height 215
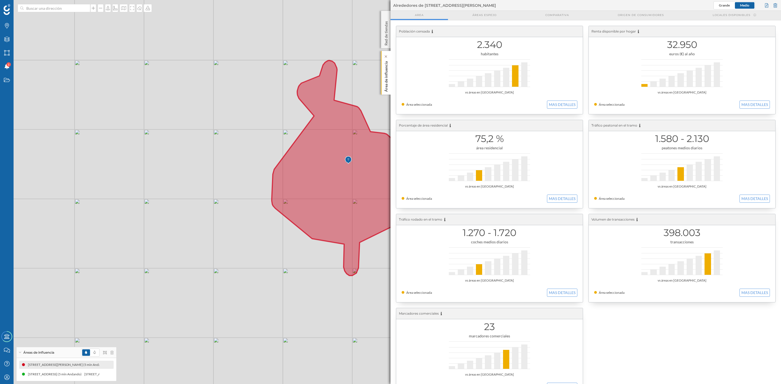
click at [387, 77] on p "Área de influencia" at bounding box center [386, 75] width 5 height 33
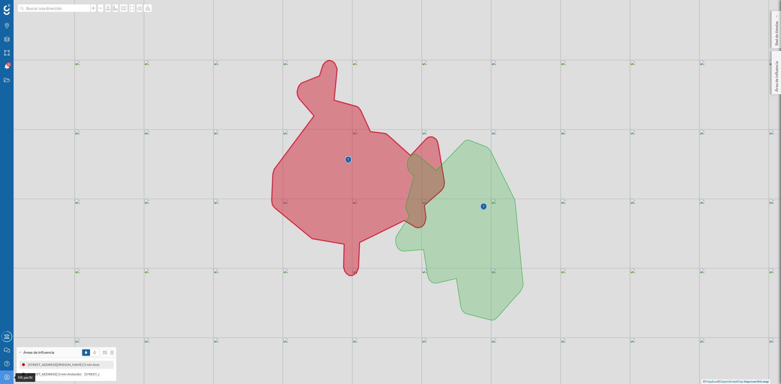
click at [8, 320] on icon at bounding box center [6, 377] width 5 height 5
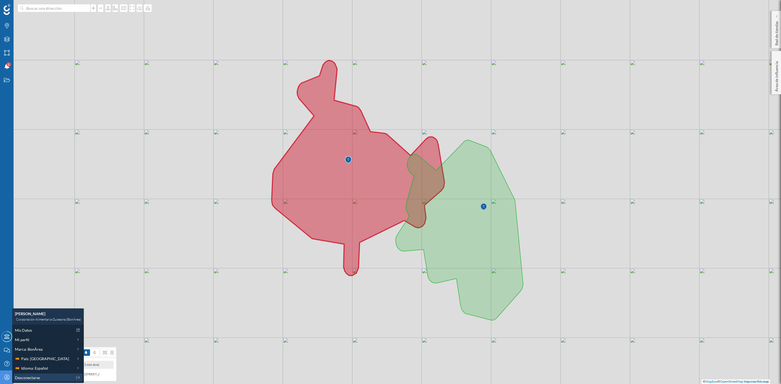
click at [16, 320] on span "Desconectarse" at bounding box center [27, 378] width 25 height 6
